Goal: Task Accomplishment & Management: Manage account settings

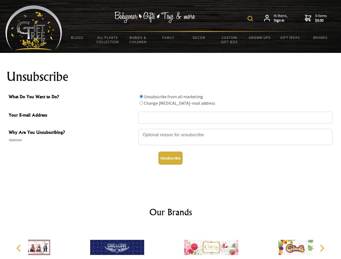
click at [251, 19] on img at bounding box center [249, 18] width 5 height 5
click at [171, 129] on div at bounding box center [235, 137] width 194 height 19
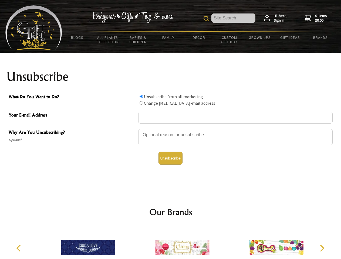
click at [141, 96] on input "What Do You Want to Do?" at bounding box center [142, 97] width 4 height 4
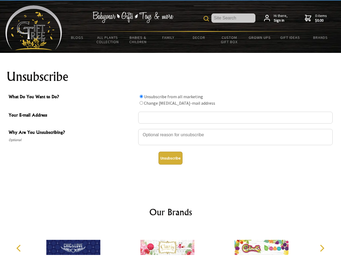
click at [141, 103] on input "What Do You Want to Do?" at bounding box center [142, 103] width 4 height 4
radio input "true"
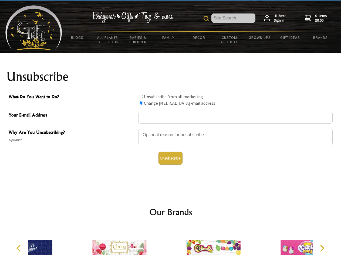
click at [170, 158] on button "Unsubscribe" at bounding box center [170, 158] width 24 height 13
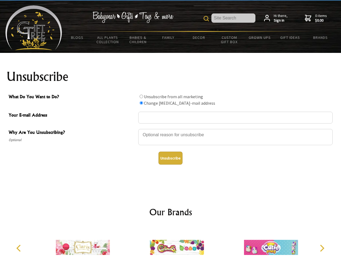
click at [171, 243] on img at bounding box center [177, 247] width 54 height 40
click at [19, 248] on icon "Previous" at bounding box center [19, 248] width 7 height 7
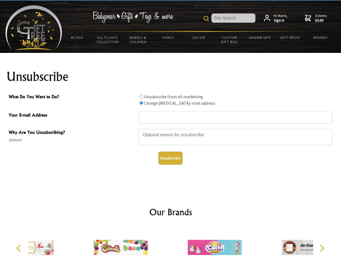
click at [322, 248] on icon "Next" at bounding box center [321, 248] width 7 height 7
